Goal: Task Accomplishment & Management: Complete application form

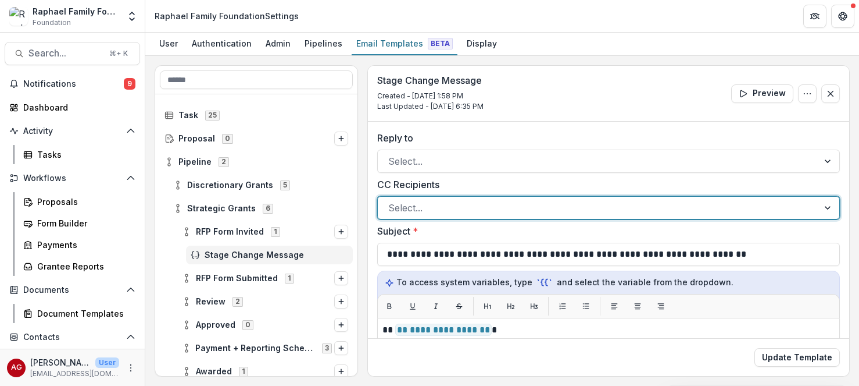
scroll to position [27, 0]
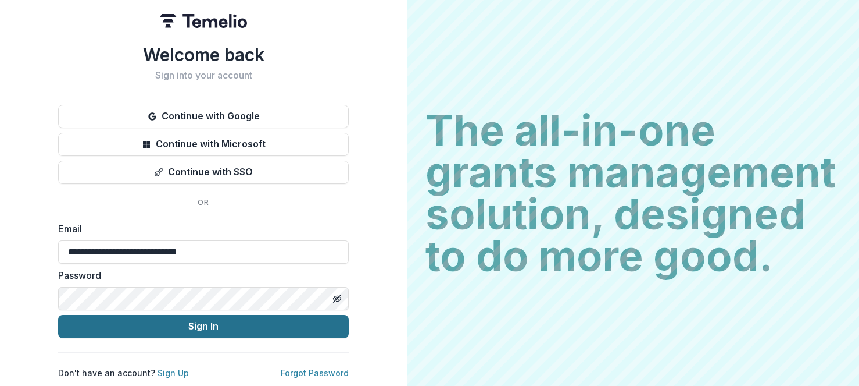
click at [201, 323] on button "Sign In" at bounding box center [203, 326] width 291 height 23
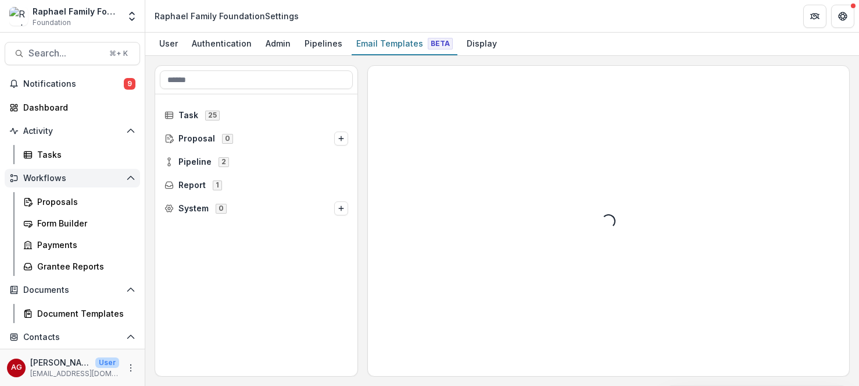
click at [62, 174] on span "Workflows" at bounding box center [72, 178] width 98 height 10
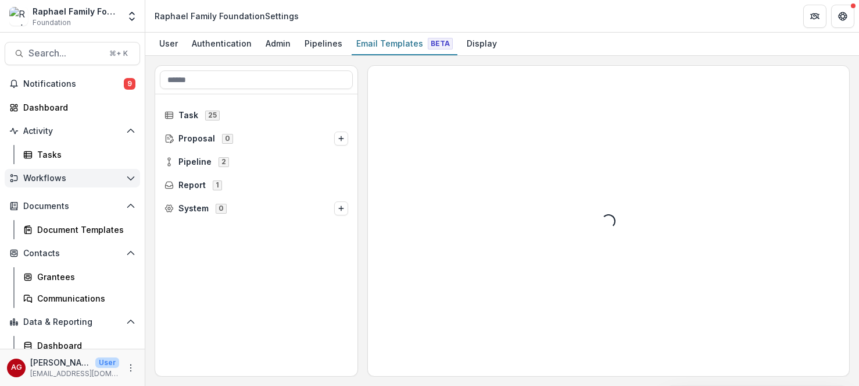
click at [59, 180] on span "Workflows" at bounding box center [72, 178] width 98 height 10
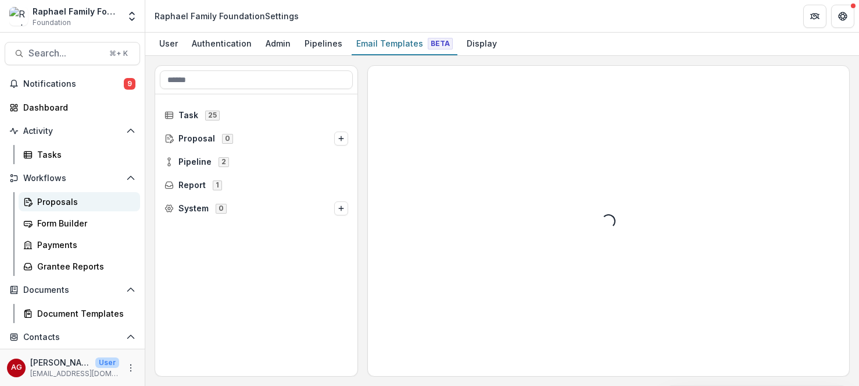
click at [59, 201] on div "Proposals" at bounding box center [84, 201] width 94 height 12
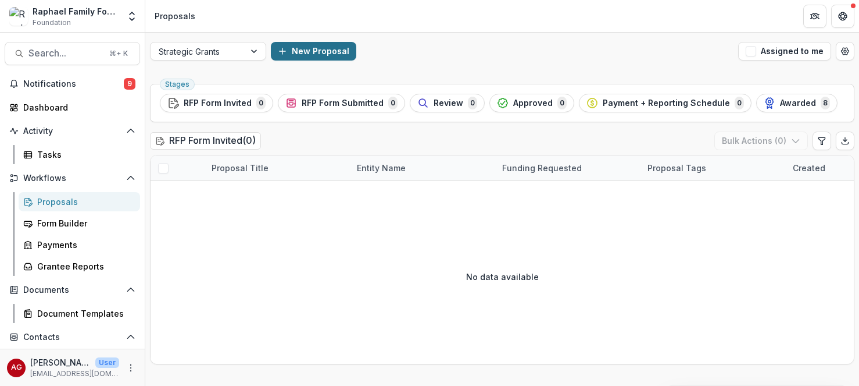
click at [307, 55] on button "New Proposal" at bounding box center [313, 51] width 85 height 19
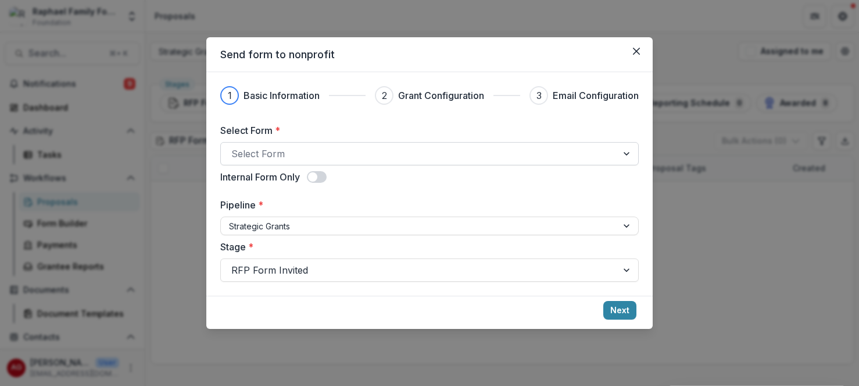
click at [306, 156] on div at bounding box center [419, 153] width 376 height 16
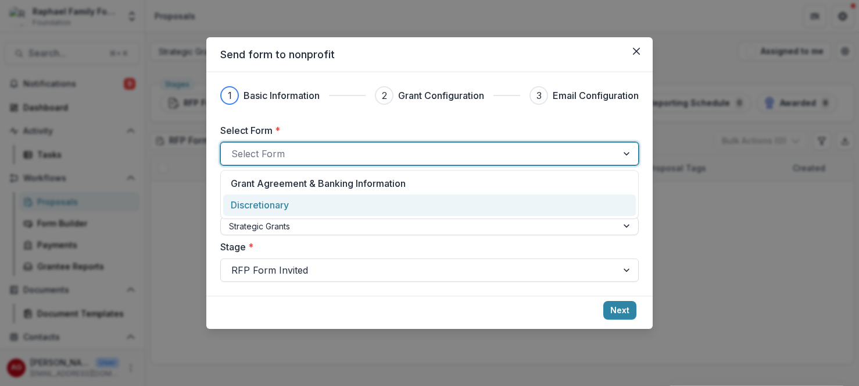
click at [302, 210] on div "Discretionary" at bounding box center [430, 205] width 398 height 14
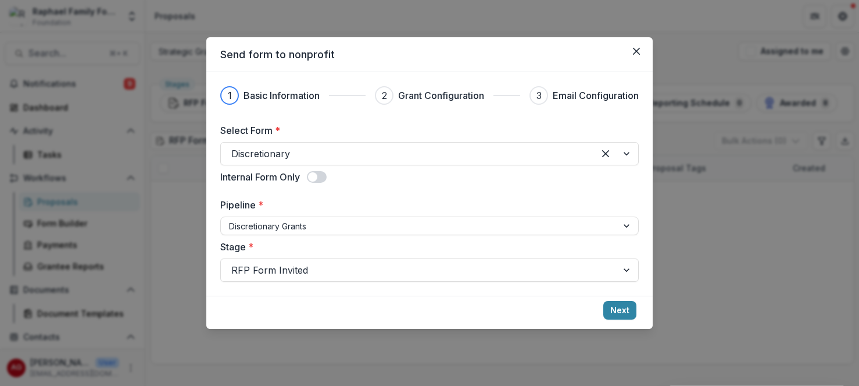
click at [322, 175] on span at bounding box center [317, 177] width 20 height 12
click at [615, 308] on button "Next" at bounding box center [620, 310] width 33 height 19
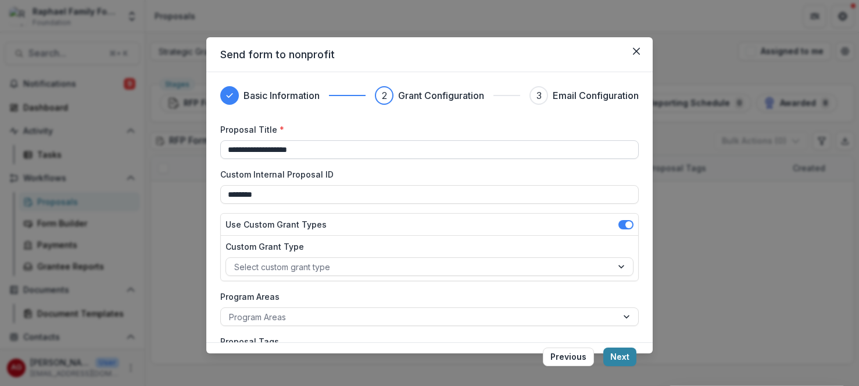
drag, startPoint x: 330, startPoint y: 154, endPoint x: 170, endPoint y: 153, distance: 159.3
click at [220, 153] on input "**********" at bounding box center [429, 149] width 419 height 19
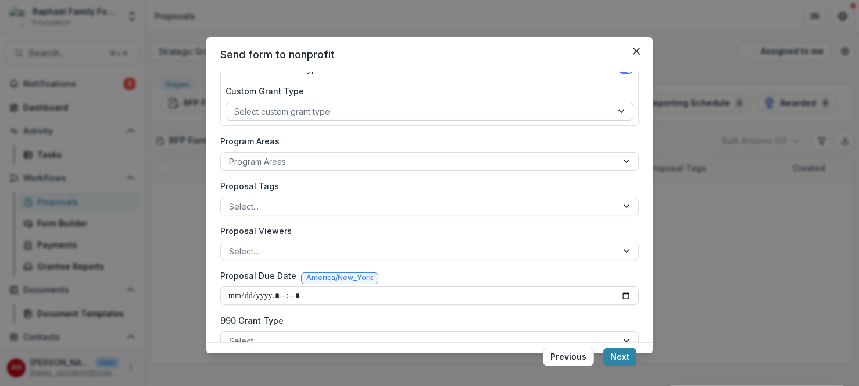
scroll to position [158, 0]
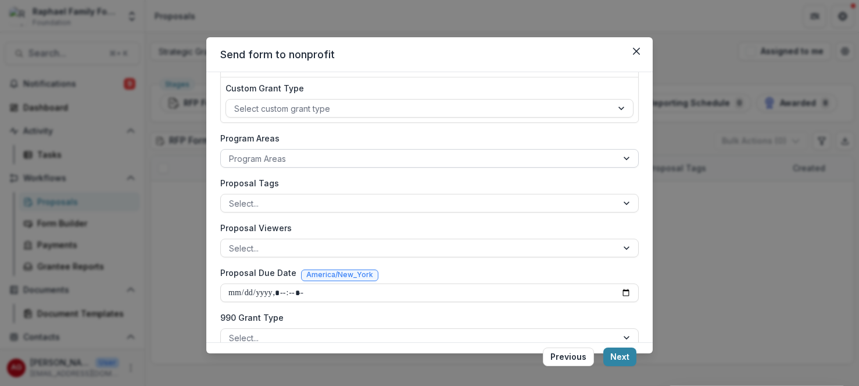
type input "**********"
click at [371, 159] on div at bounding box center [419, 158] width 380 height 15
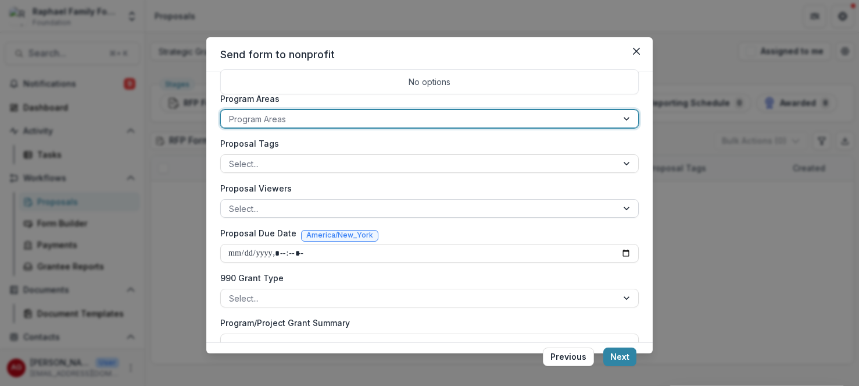
scroll to position [266, 0]
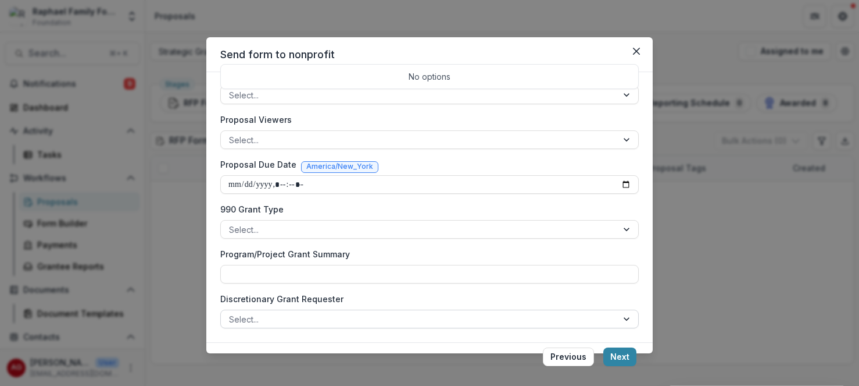
click at [437, 325] on div at bounding box center [419, 319] width 380 height 15
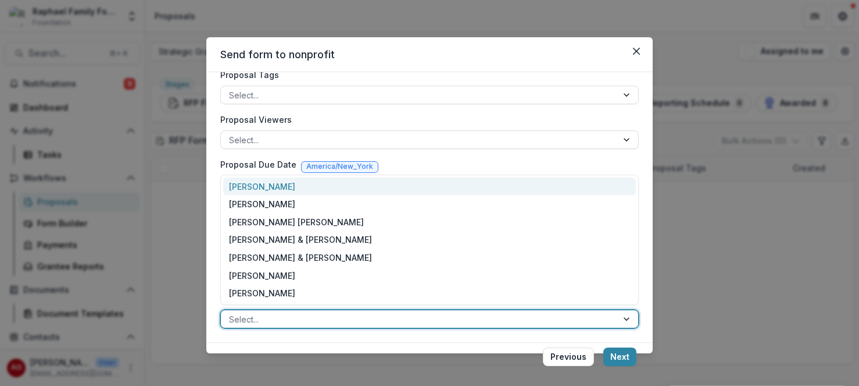
click at [392, 191] on div "Asher Raphael" at bounding box center [429, 186] width 413 height 18
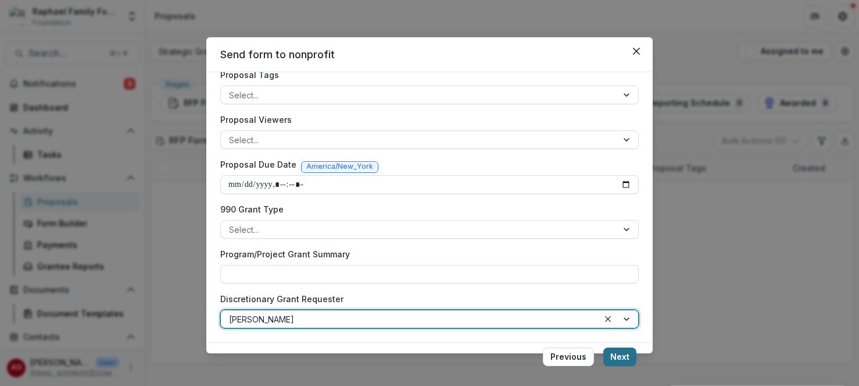
click at [625, 354] on button "Next" at bounding box center [620, 356] width 33 height 19
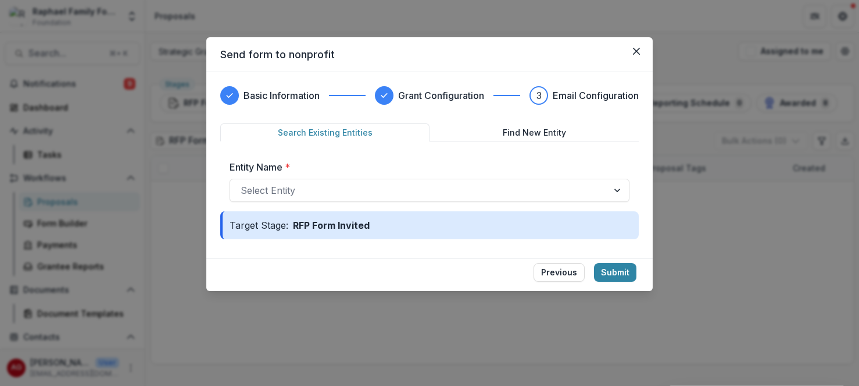
click at [533, 134] on button "Find New Entity" at bounding box center [534, 132] width 209 height 18
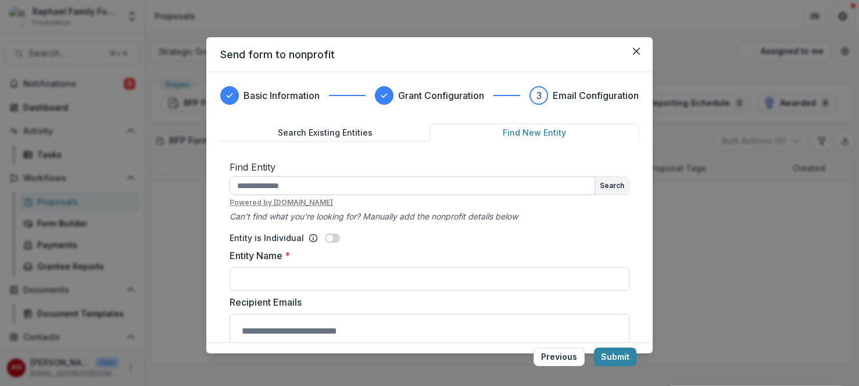
click at [429, 185] on input "text" at bounding box center [413, 185] width 366 height 19
paste input "**********"
type input "**********"
click at [615, 185] on button "Search" at bounding box center [612, 185] width 34 height 17
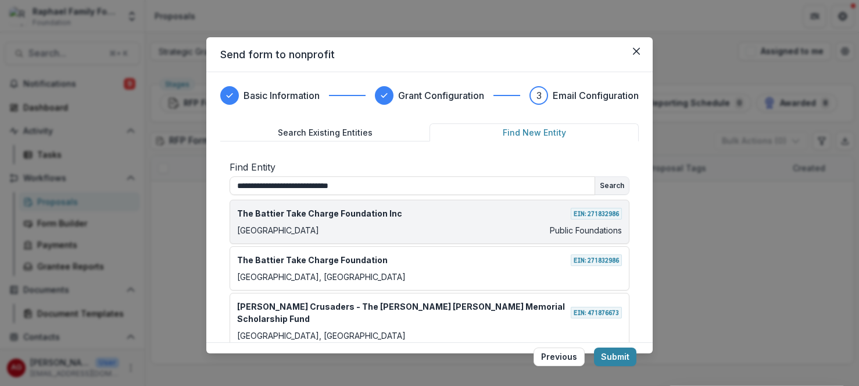
click at [473, 224] on div "Miami Public Foundations" at bounding box center [429, 230] width 385 height 12
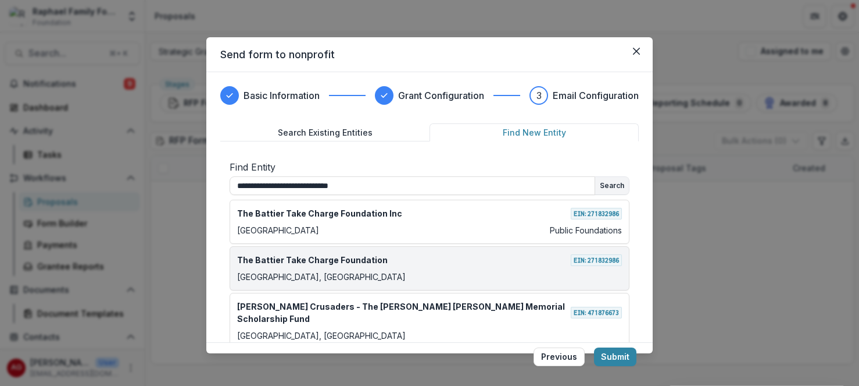
click at [461, 268] on div "The Battier Take Charge Foundation EIN: 271832986 MIAMI, FL" at bounding box center [430, 268] width 400 height 44
type input "**********"
click at [486, 265] on div "The Battier Take Charge Foundation EIN: 271832986" at bounding box center [429, 260] width 385 height 12
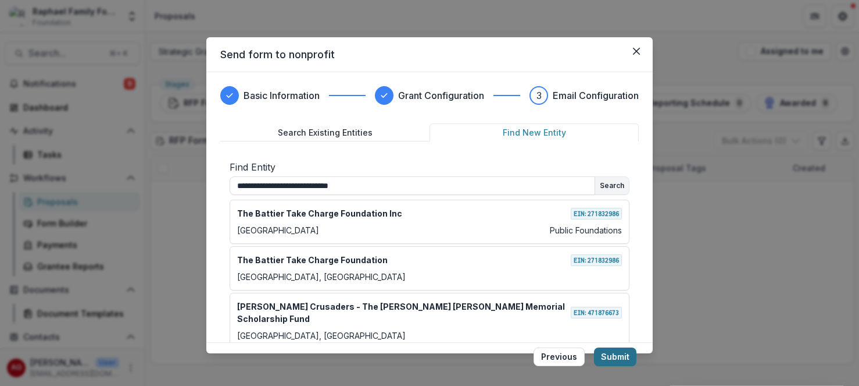
click at [626, 352] on button "Submit" at bounding box center [615, 356] width 42 height 19
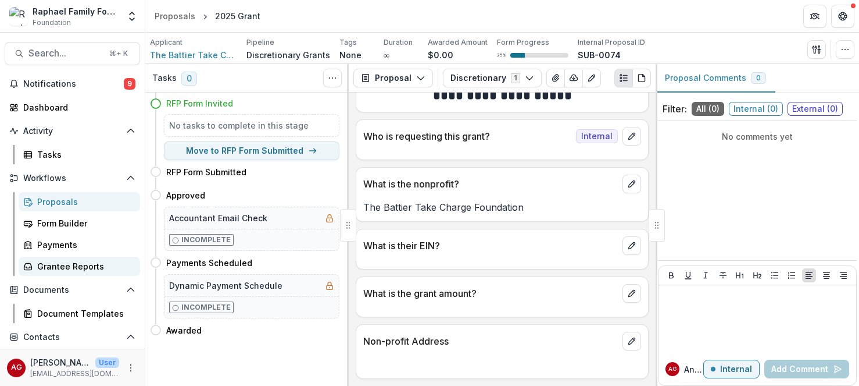
scroll to position [112, 0]
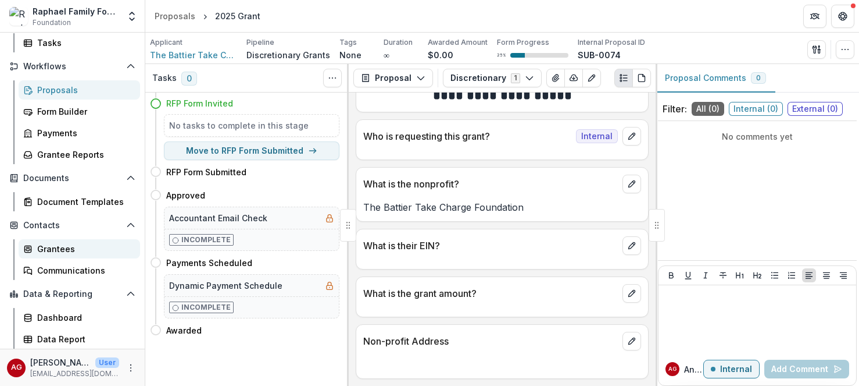
click at [74, 253] on div "Grantees" at bounding box center [84, 248] width 94 height 12
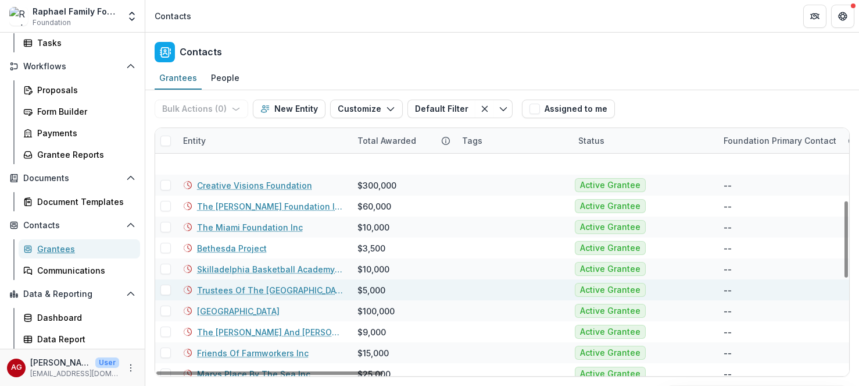
scroll to position [532, 0]
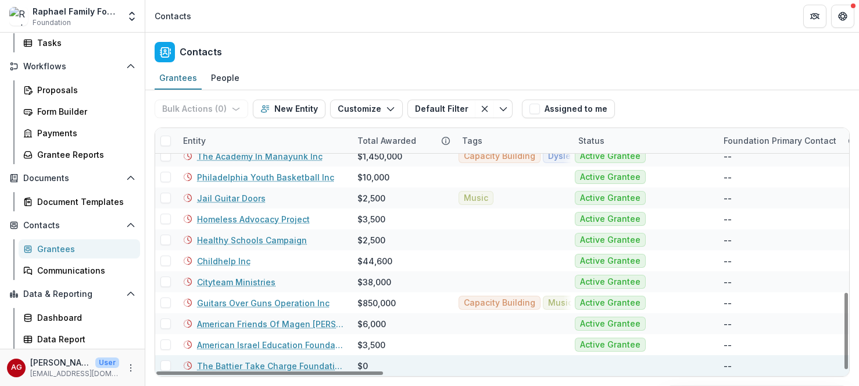
click at [254, 364] on link "The Battier Take Charge Foundation" at bounding box center [270, 365] width 147 height 12
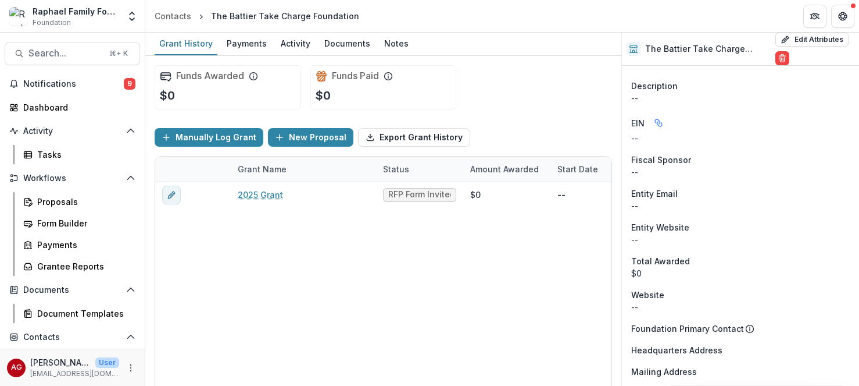
scroll to position [305, 0]
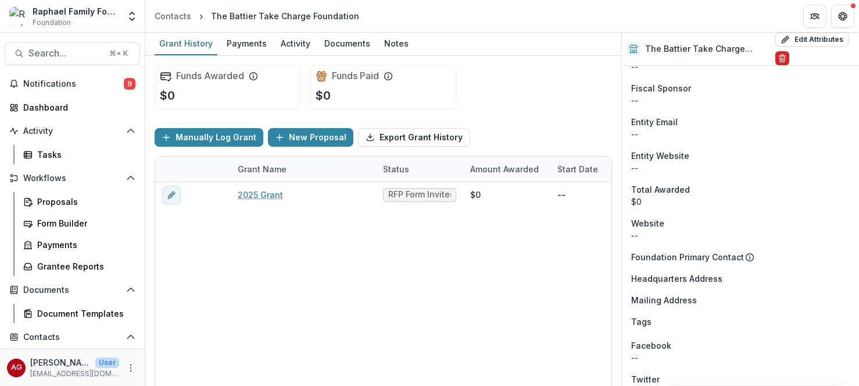
click at [780, 62] on icon "Delete" at bounding box center [782, 59] width 5 height 5
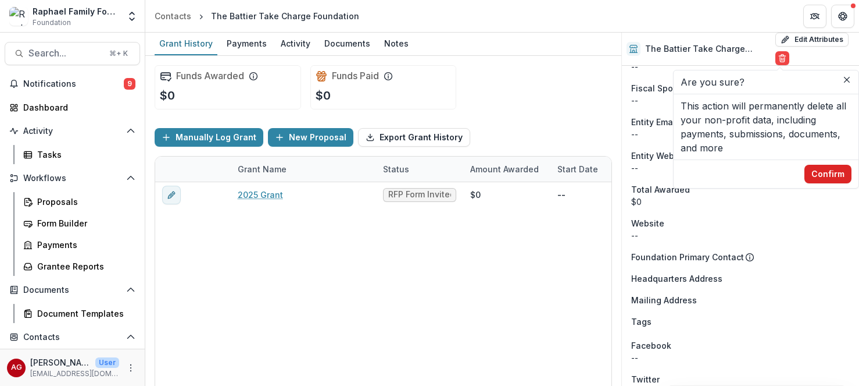
click at [829, 174] on button "Confirm" at bounding box center [828, 174] width 47 height 19
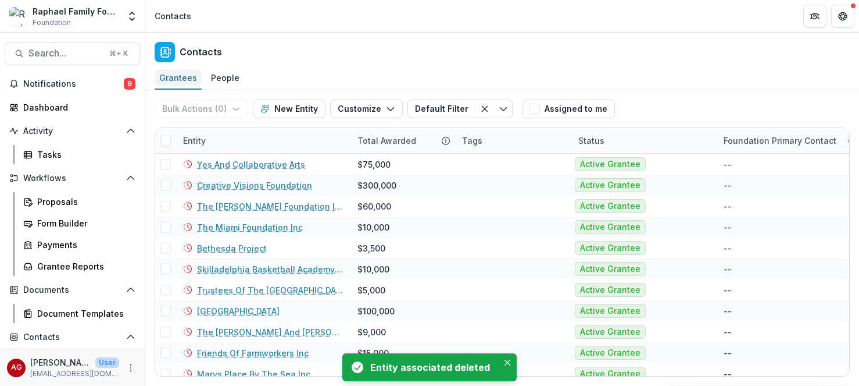
click at [177, 79] on div "Grantees" at bounding box center [178, 77] width 47 height 17
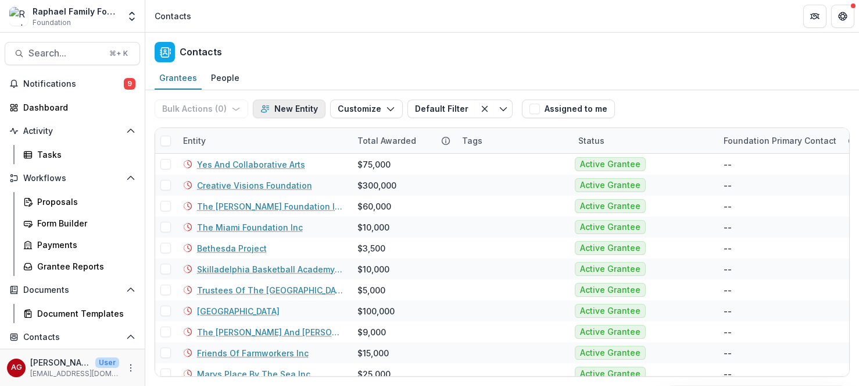
click at [291, 108] on button "New Entity" at bounding box center [289, 108] width 73 height 19
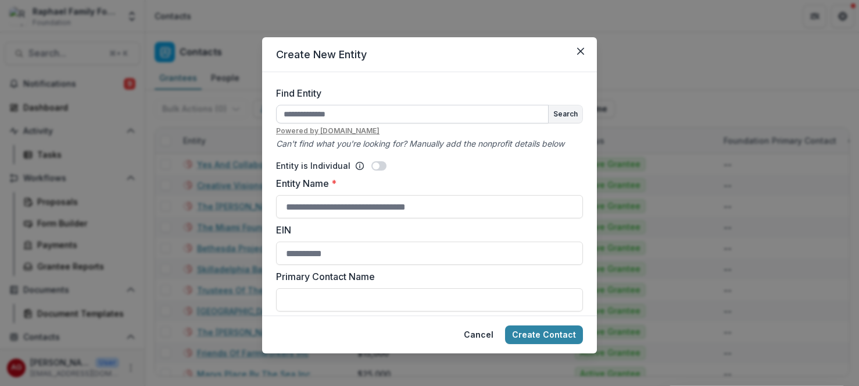
click at [341, 113] on input "Find Entity" at bounding box center [412, 114] width 273 height 19
paste input "**********"
type input "**********"
click at [573, 115] on button "Search" at bounding box center [566, 113] width 34 height 17
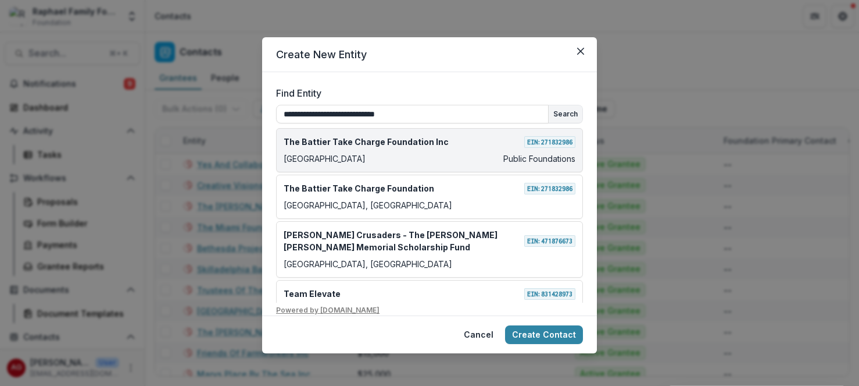
click at [454, 165] on div "The Battier Take Charge Foundation Inc EIN: 271832986 Miami Public Foundations" at bounding box center [429, 150] width 307 height 44
type input "**********"
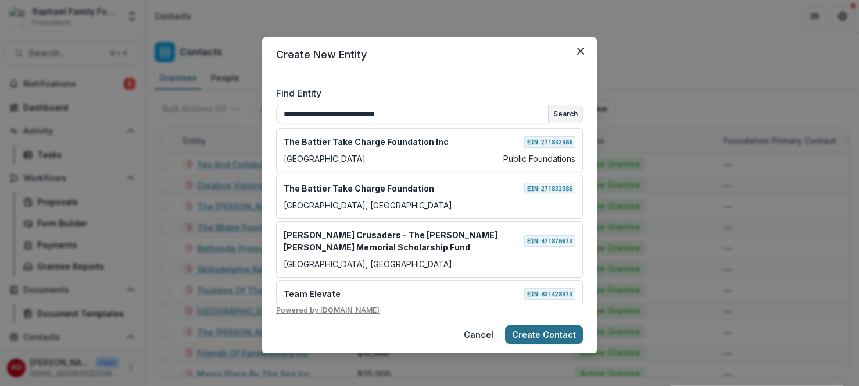
click at [540, 334] on button "Create Contact" at bounding box center [544, 334] width 78 height 19
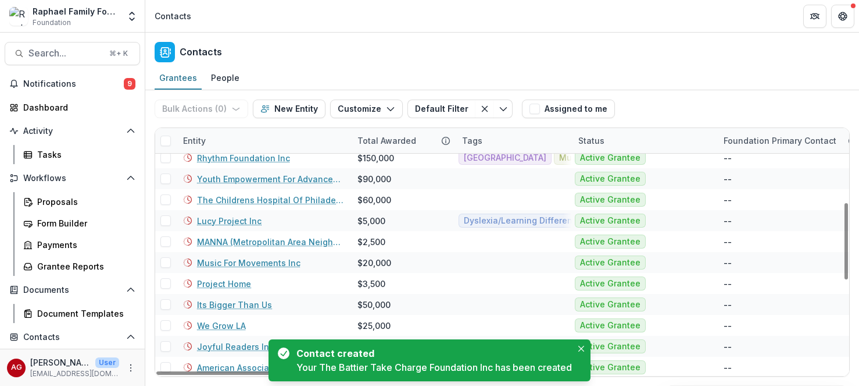
scroll to position [532, 0]
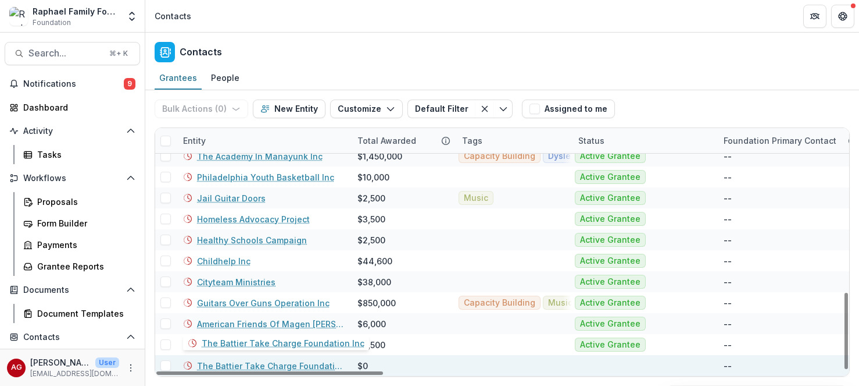
click at [224, 363] on link "The Battier Take Charge Foundation Inc" at bounding box center [270, 365] width 147 height 12
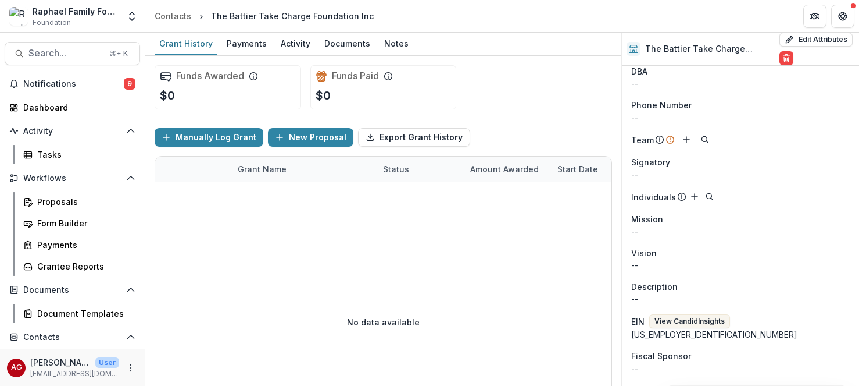
scroll to position [34, 0]
click at [694, 319] on button "View Candid Insights" at bounding box center [690, 320] width 81 height 14
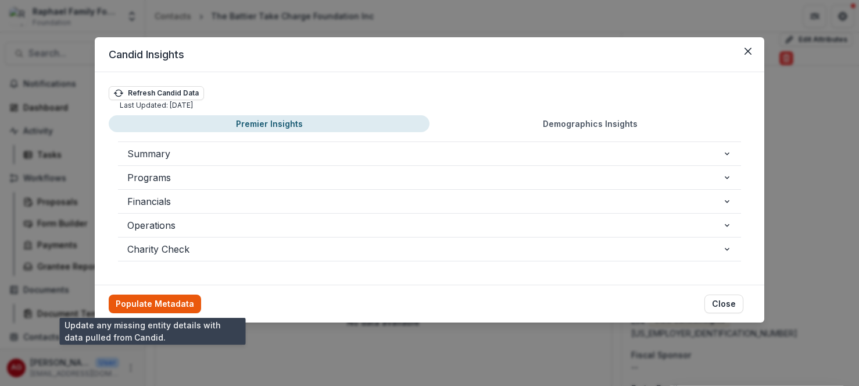
click at [172, 304] on button "Populate Metadata" at bounding box center [155, 303] width 92 height 19
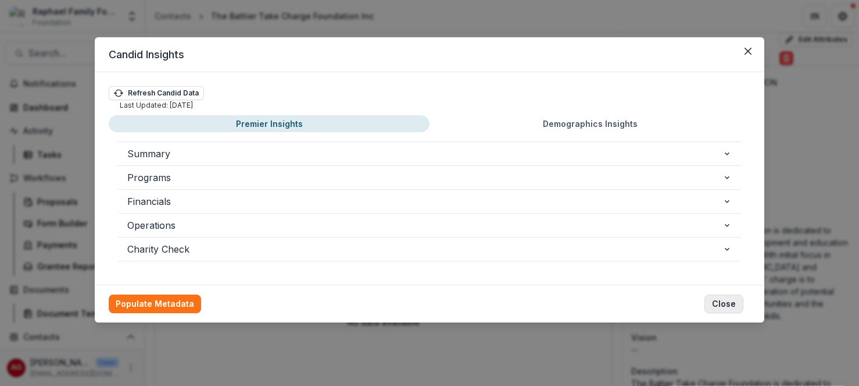
click at [726, 304] on button "Close" at bounding box center [724, 303] width 39 height 19
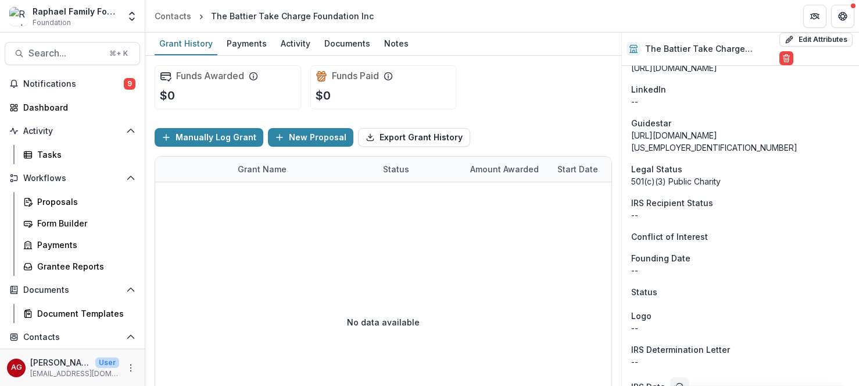
scroll to position [861, 0]
